Goal: Navigation & Orientation: Find specific page/section

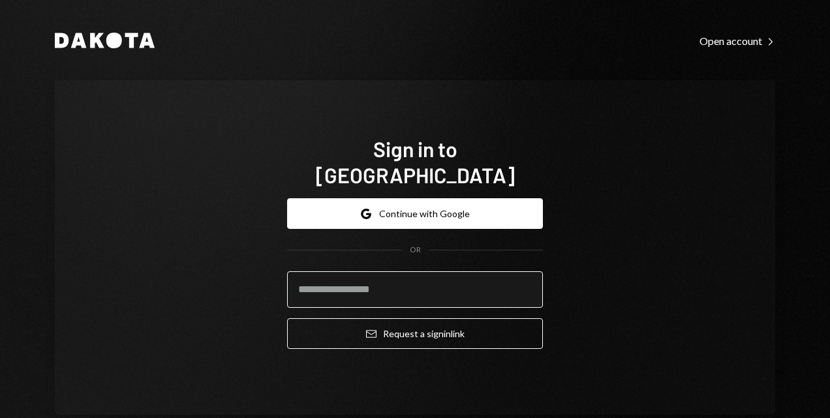
click at [339, 282] on input "email" at bounding box center [415, 289] width 256 height 37
type input "**********"
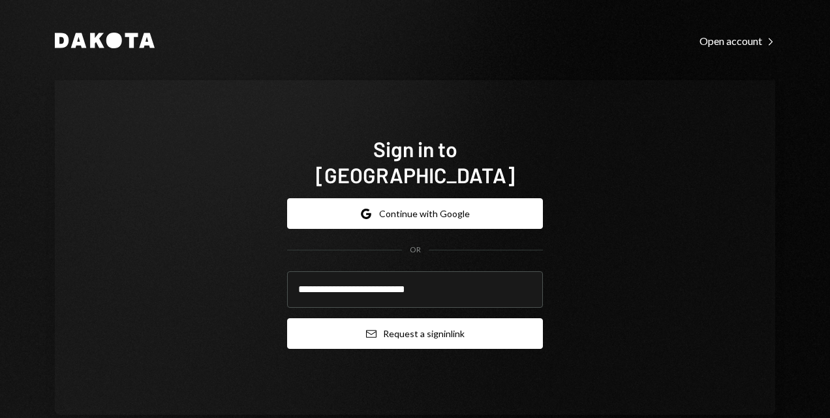
click at [384, 319] on button "Email Request a sign in link" at bounding box center [415, 333] width 256 height 31
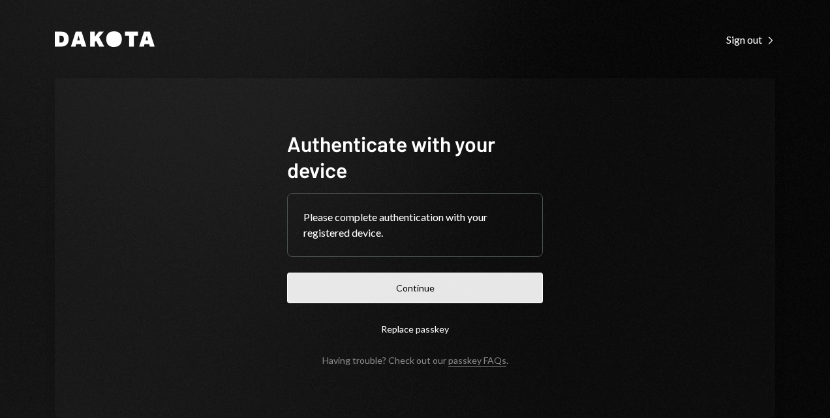
click at [358, 290] on button "Continue" at bounding box center [415, 288] width 256 height 31
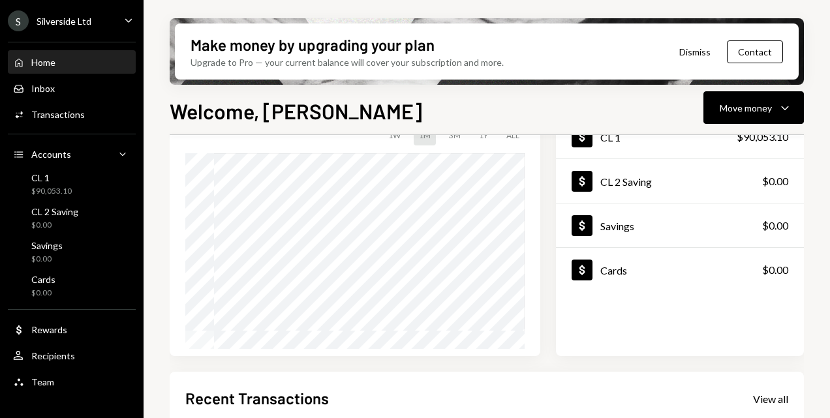
scroll to position [131, 0]
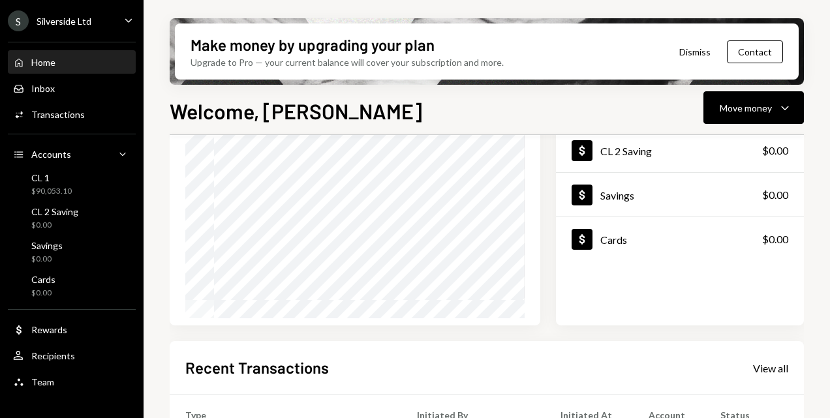
drag, startPoint x: 151, startPoint y: 283, endPoint x: 154, endPoint y: 230, distance: 53.6
click at [154, 230] on div "Make money by upgrading your plan Upgrade to Pro — your current balance will co…" at bounding box center [487, 209] width 686 height 418
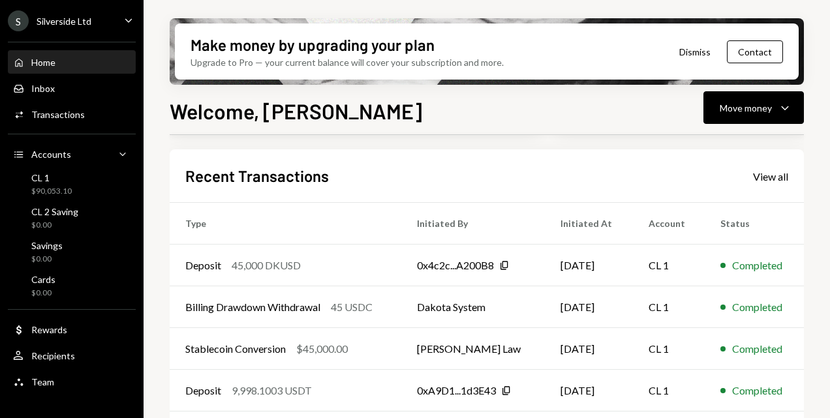
scroll to position [303, 0]
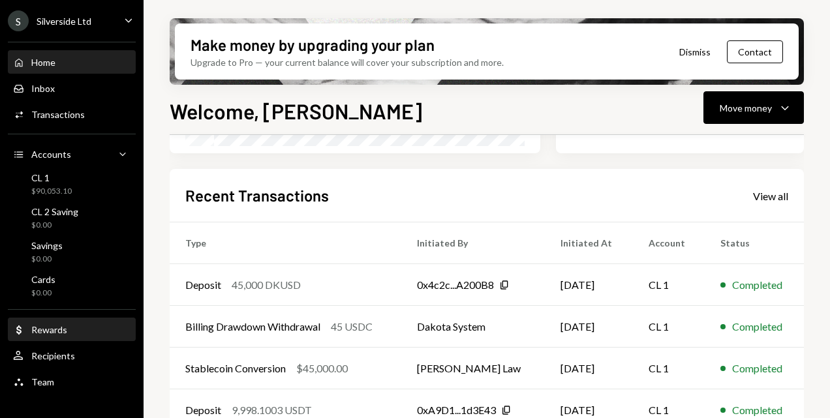
click at [48, 330] on div "Rewards" at bounding box center [49, 329] width 36 height 11
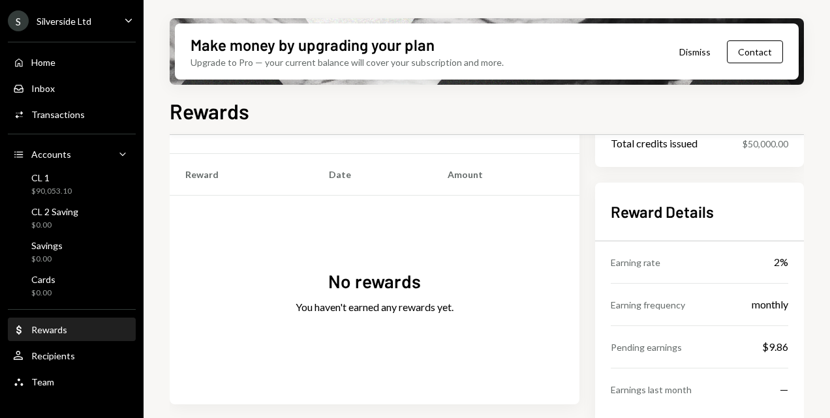
scroll to position [206, 0]
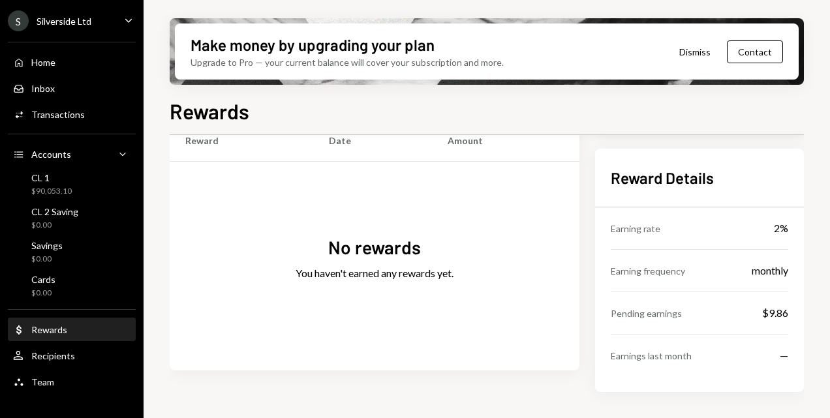
click at [54, 19] on div "Silverside Ltd" at bounding box center [64, 21] width 55 height 11
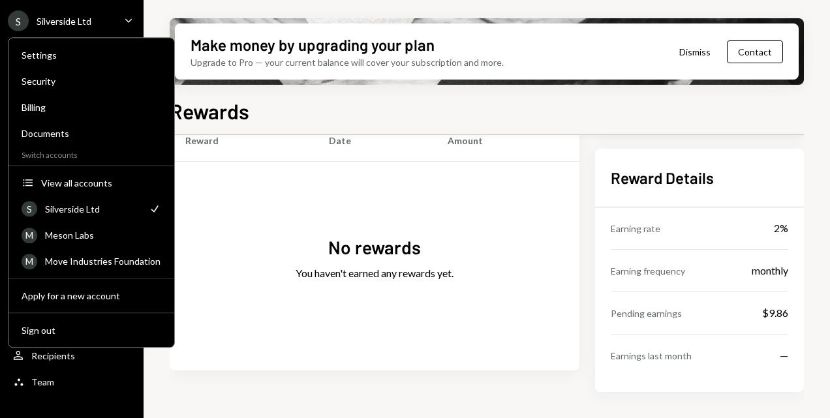
click at [247, 190] on div "No rewards You haven't earned any rewards yet." at bounding box center [375, 266] width 410 height 209
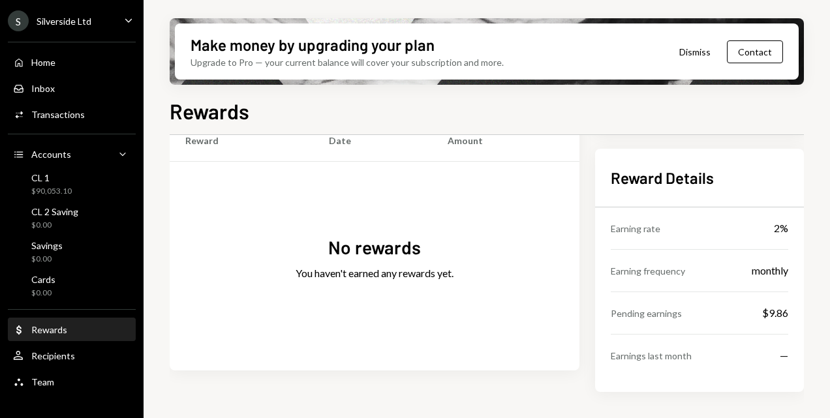
scroll to position [0, 0]
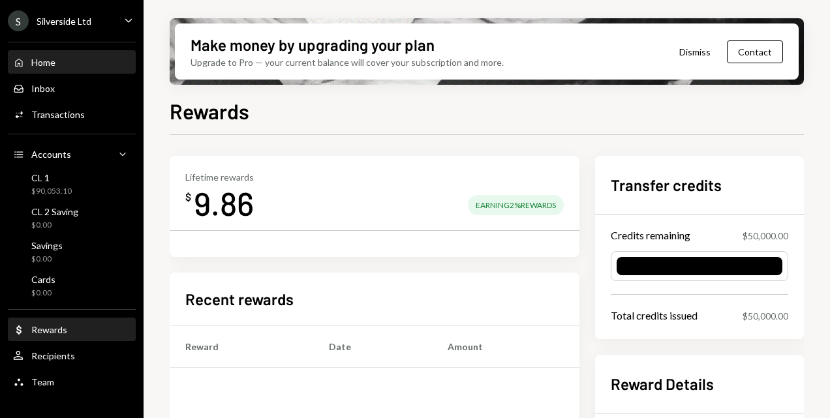
click at [48, 59] on div "Home" at bounding box center [43, 62] width 24 height 11
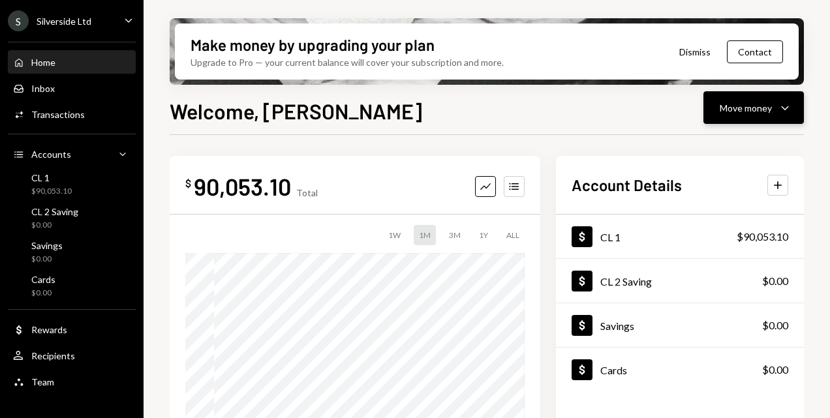
click at [787, 112] on icon "Caret Down" at bounding box center [785, 108] width 16 height 16
